Goal: Check status

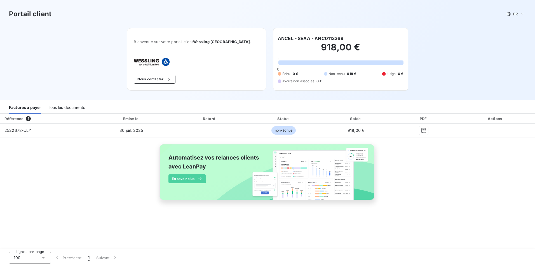
click at [401, 169] on div "Référence 1 Émise le Retard Statut Solde PDF Actions 2522678-ULY [DATE] non-éch…" at bounding box center [267, 163] width 535 height 99
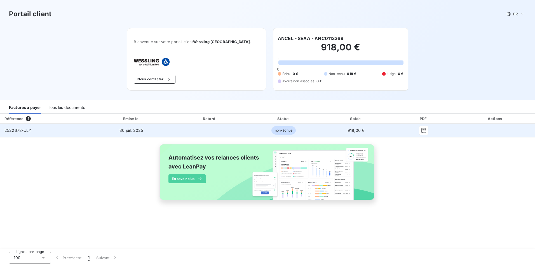
click at [23, 132] on span "2522678-ULY" at bounding box center [17, 130] width 27 height 5
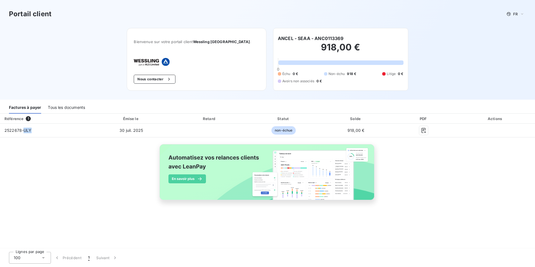
click at [36, 108] on div "Factures à payer" at bounding box center [25, 108] width 32 height 12
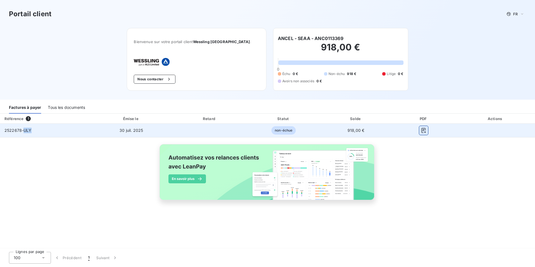
click at [423, 130] on icon "button" at bounding box center [424, 131] width 6 height 6
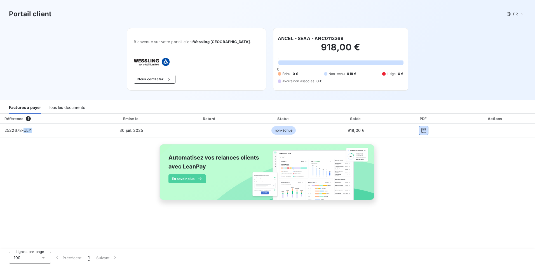
click at [23, 108] on div "Factures à payer" at bounding box center [25, 108] width 32 height 12
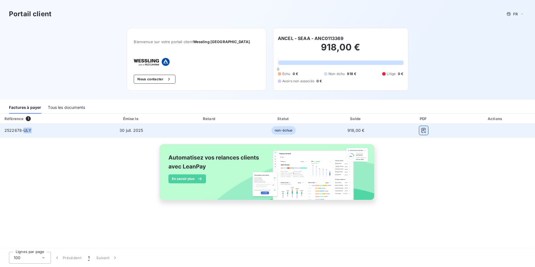
click at [423, 129] on icon "button" at bounding box center [424, 131] width 6 height 6
